Goal: Find specific page/section: Find specific page/section

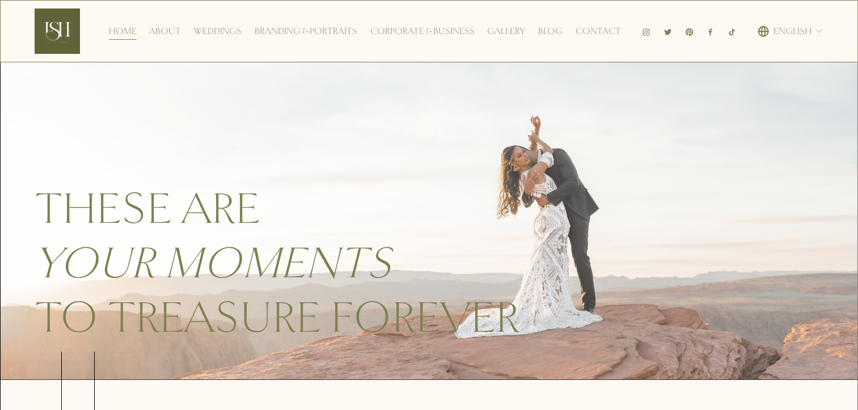
click at [603, 30] on link "Contact" at bounding box center [597, 31] width 45 height 18
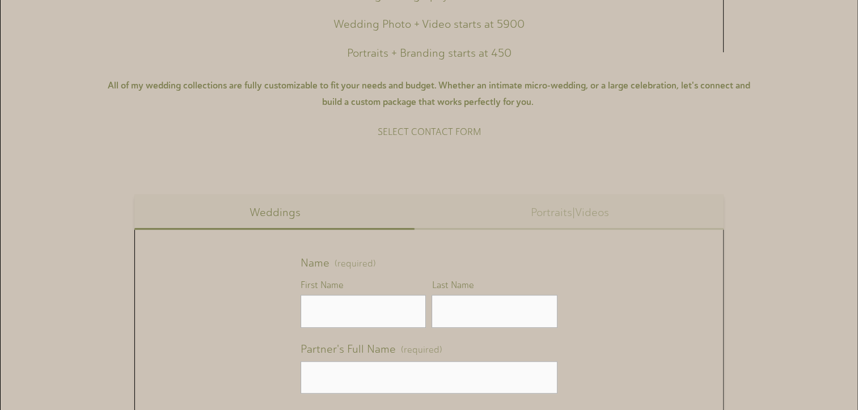
scroll to position [680, 0]
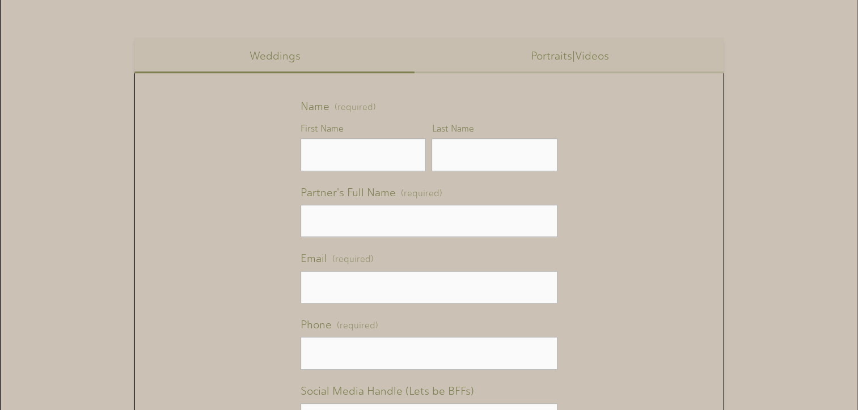
click at [549, 58] on button "Portraits|Videos" at bounding box center [569, 55] width 308 height 36
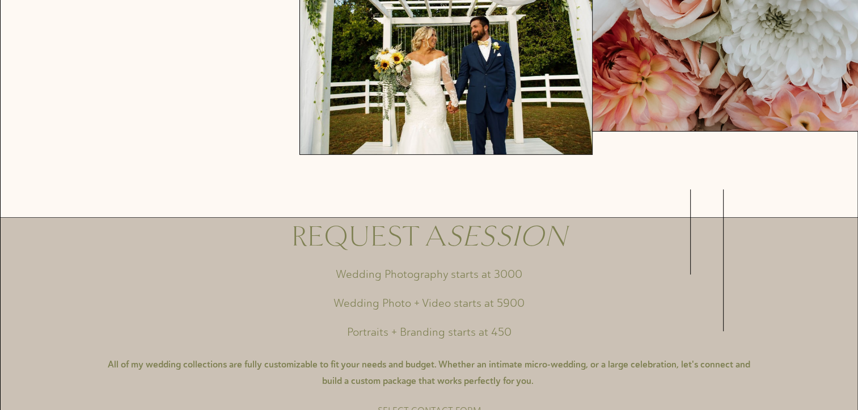
scroll to position [0, 0]
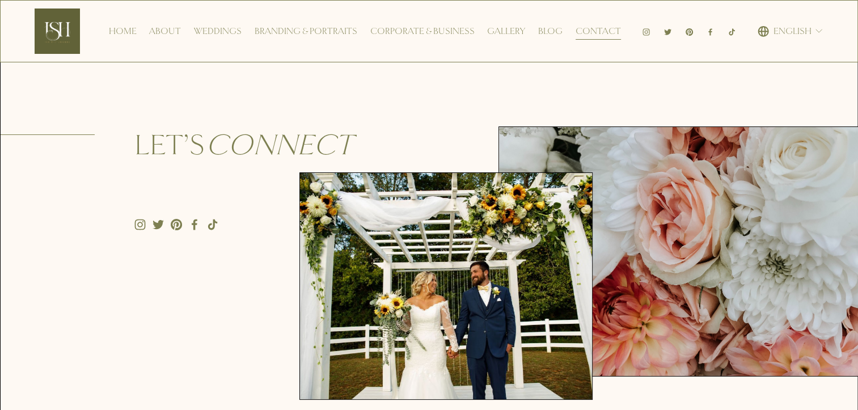
click at [417, 32] on link "Corporate & Business" at bounding box center [422, 31] width 104 height 18
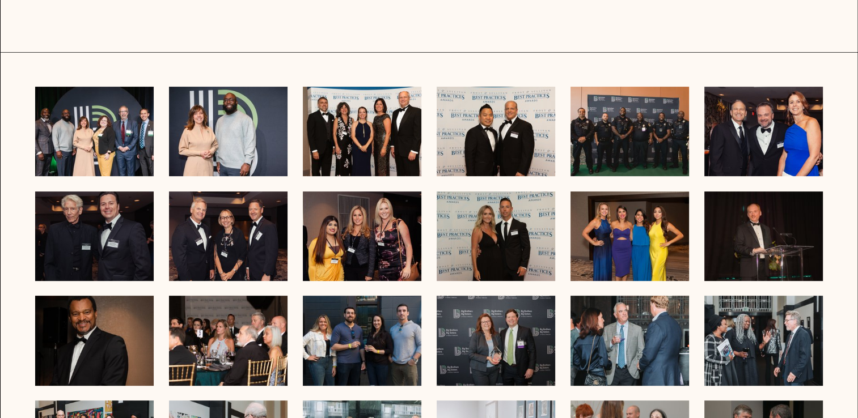
scroll to position [385, 0]
